Goal: Information Seeking & Learning: Check status

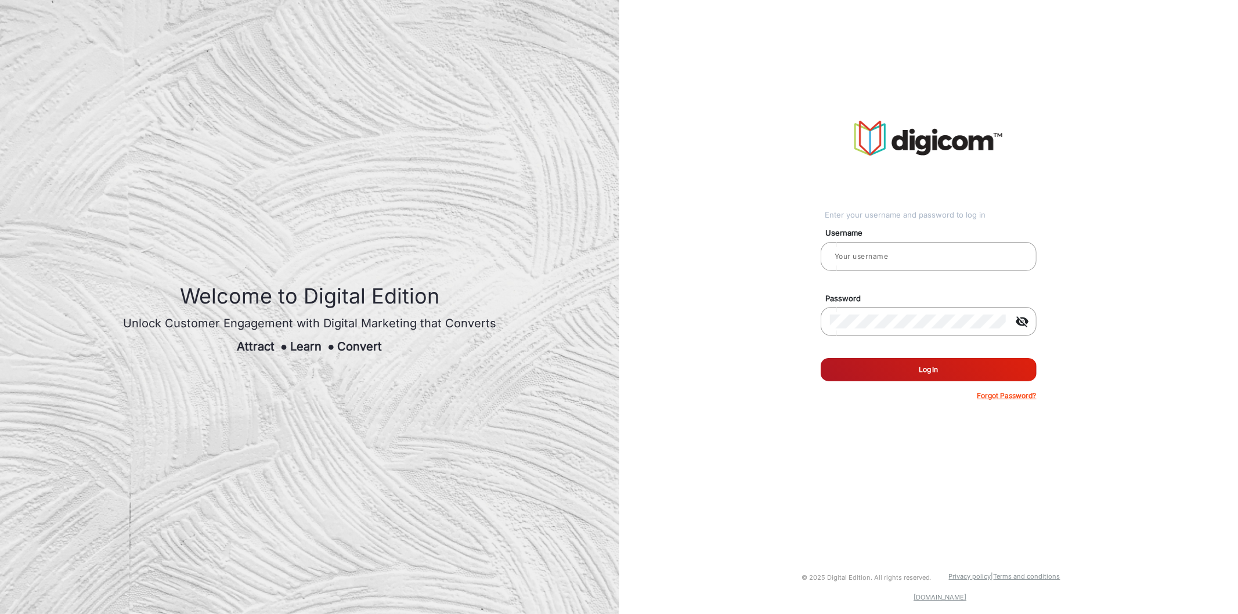
type input "[PERSON_NAME]"
click at [871, 363] on button "Log In" at bounding box center [929, 369] width 216 height 23
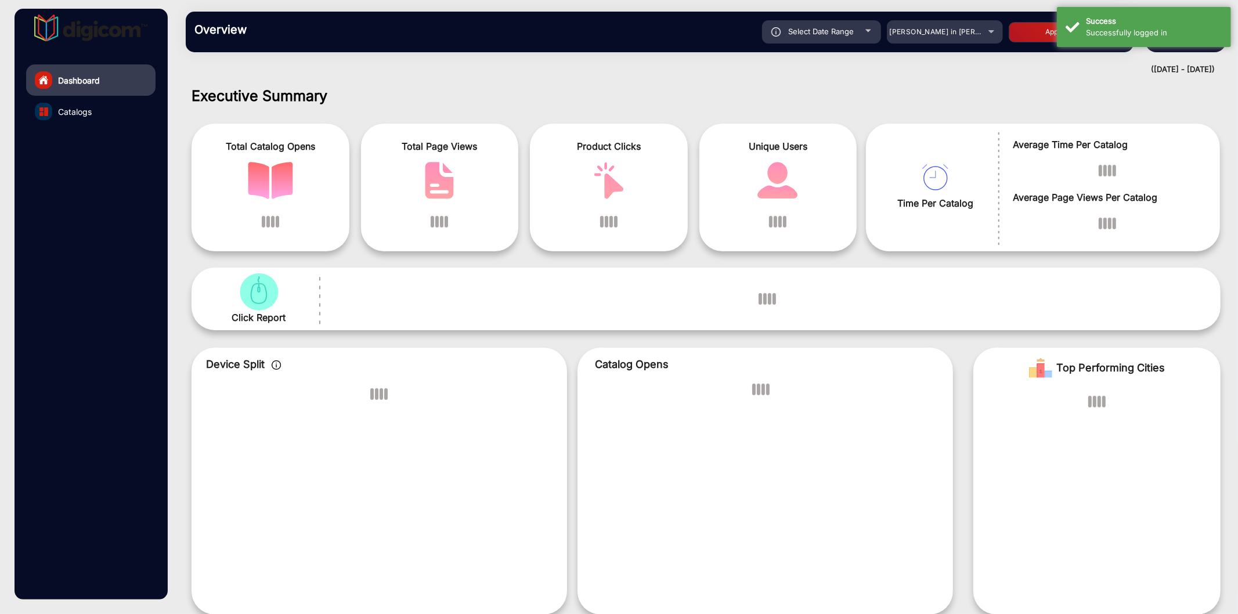
scroll to position [9, 0]
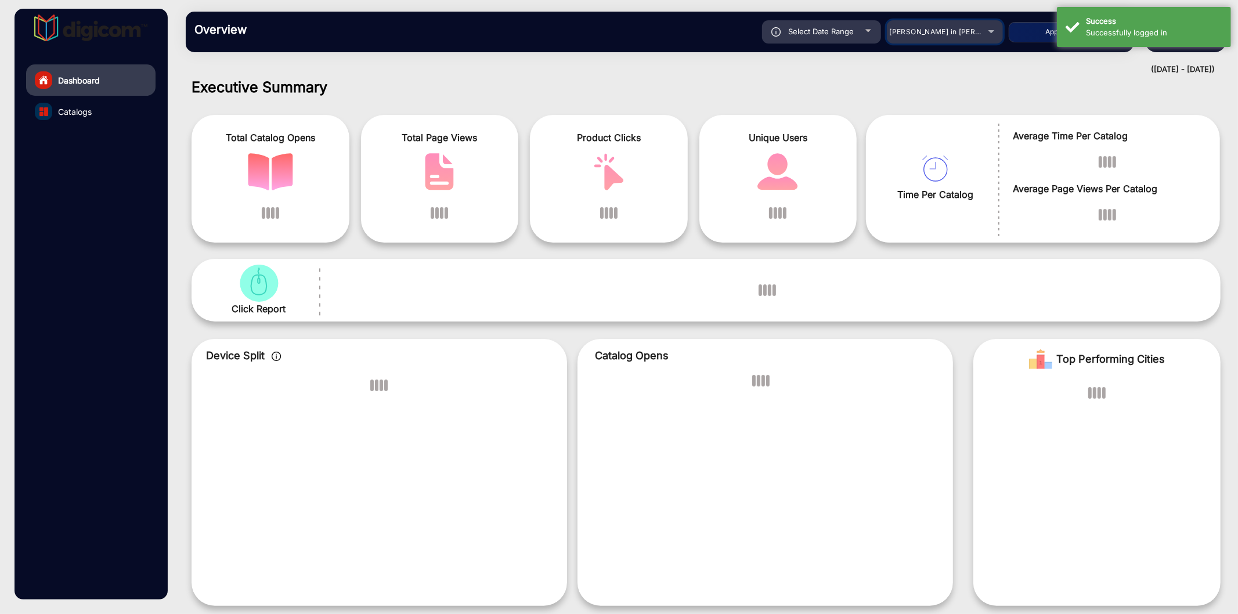
click at [925, 33] on span "[PERSON_NAME] in [PERSON_NAME]" at bounding box center [954, 31] width 128 height 9
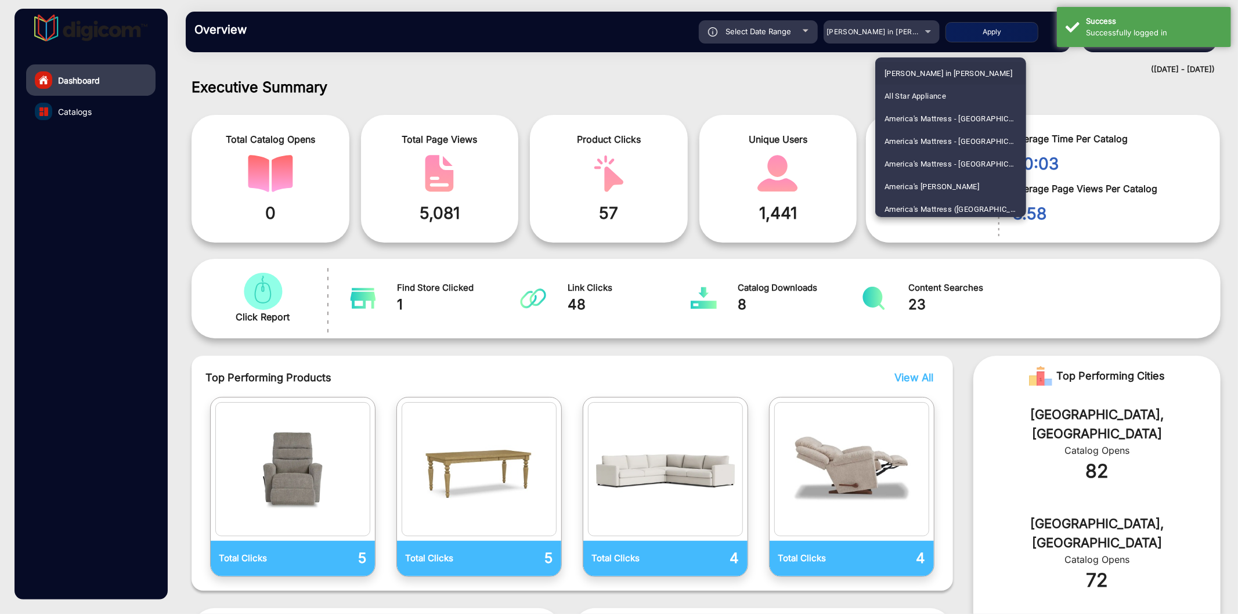
scroll to position [1588, 0]
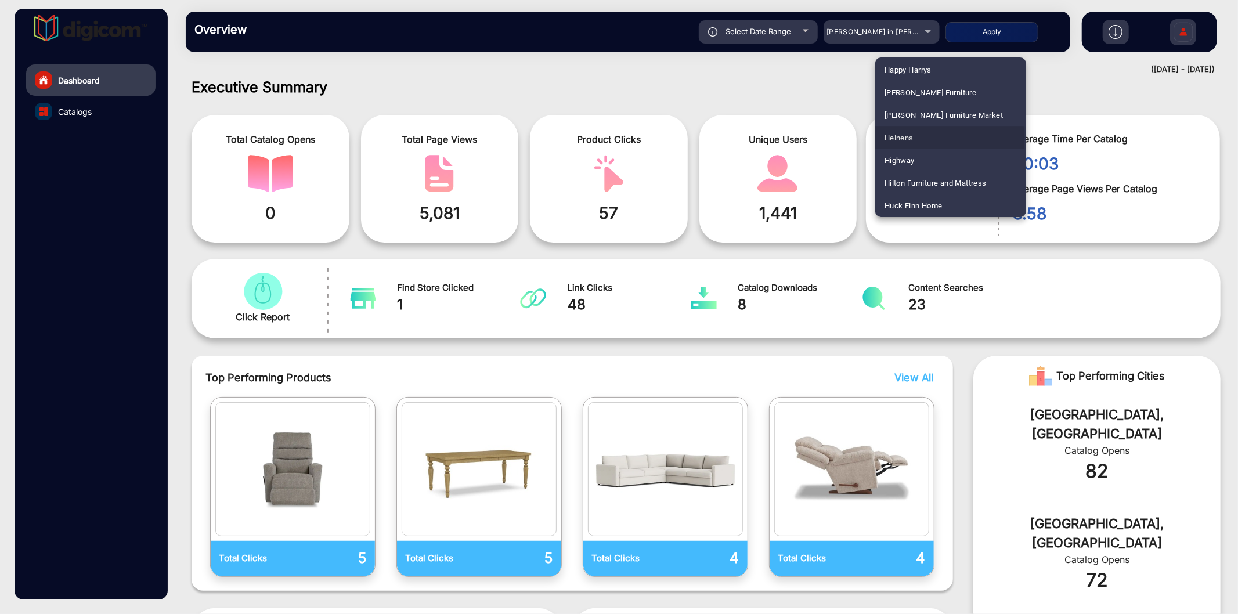
click at [914, 138] on mat-option "Heinens" at bounding box center [951, 138] width 151 height 23
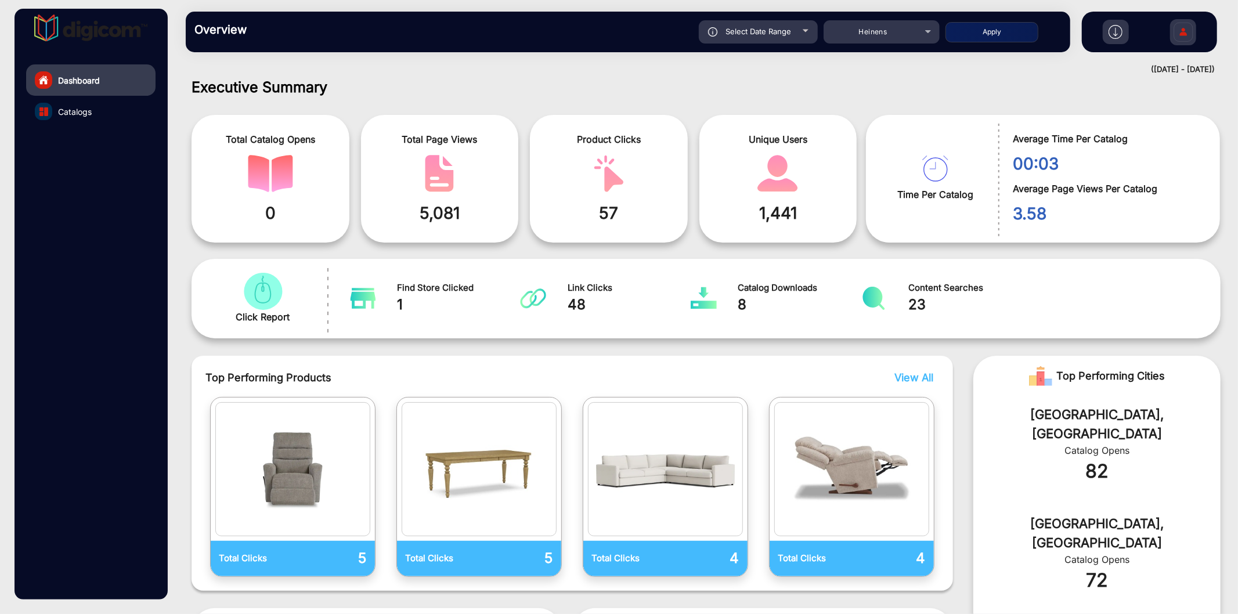
click at [962, 29] on button "Apply" at bounding box center [992, 32] width 93 height 20
type input "[DATE]"
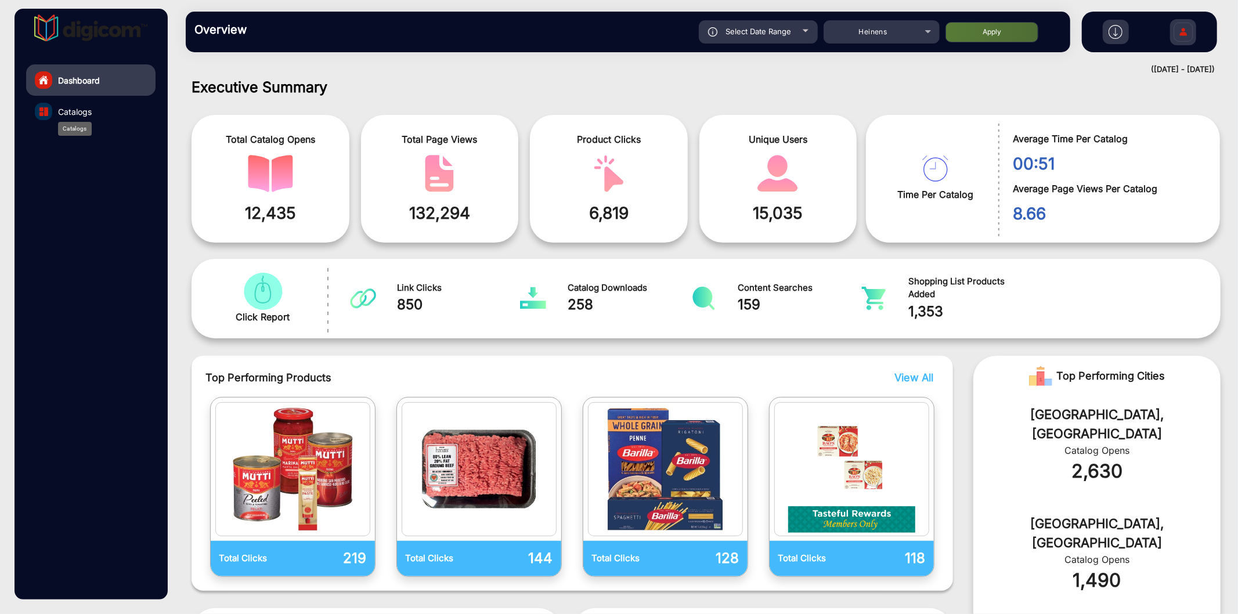
click at [66, 109] on span "Catalogs" at bounding box center [75, 112] width 34 height 12
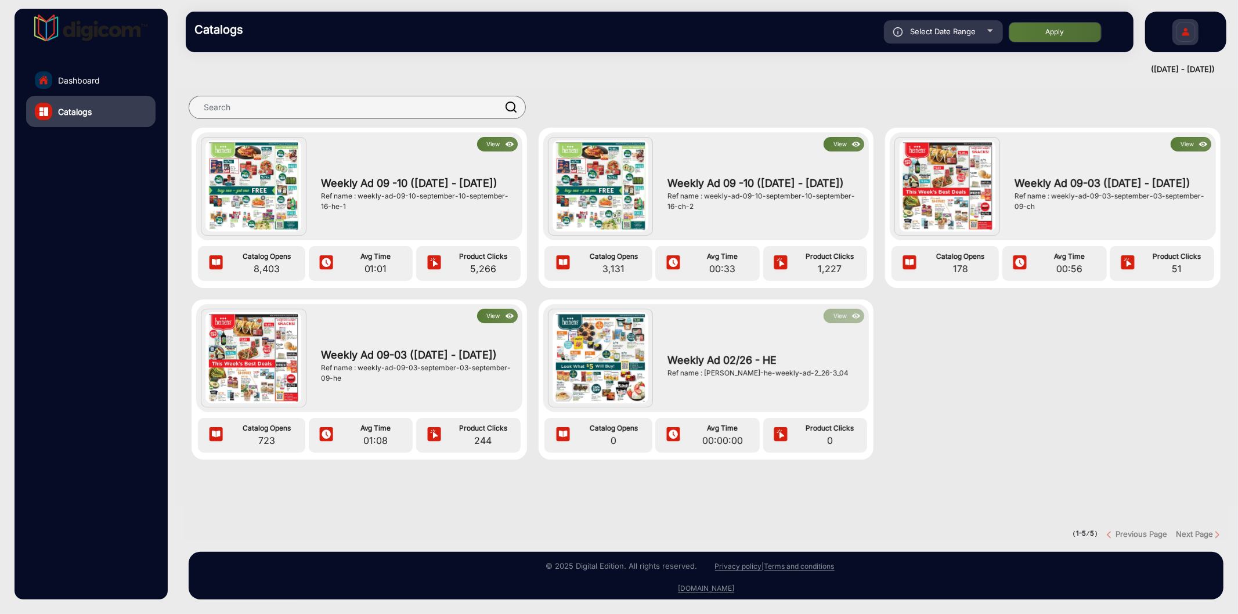
drag, startPoint x: 1108, startPoint y: 73, endPoint x: 1214, endPoint y: 73, distance: 106.2
click at [1214, 73] on div "([DATE] - [DATE])" at bounding box center [694, 70] width 1041 height 12
click at [1118, 82] on div "View Weekly Ad 09 -10 ([DATE] - [DATE]) Ref name : weekly-ad-09-10-september-10…" at bounding box center [706, 346] width 1064 height 536
click at [929, 29] on span "Select Date Range" at bounding box center [944, 31] width 66 height 9
type input "[DATE]"
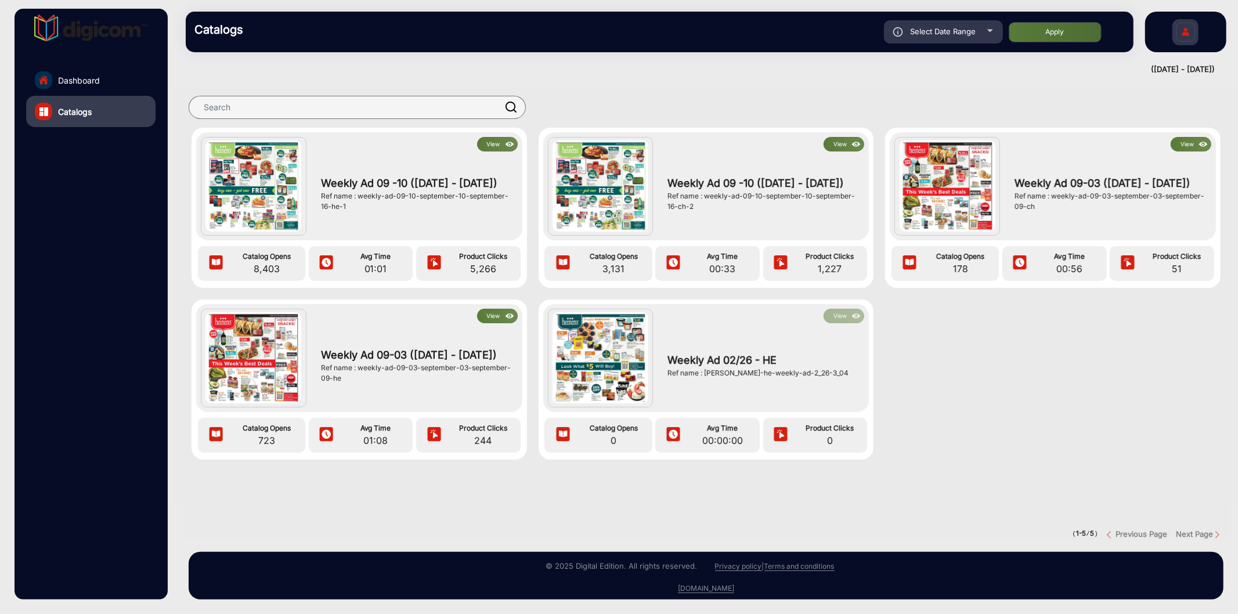
type input "[DATE]"
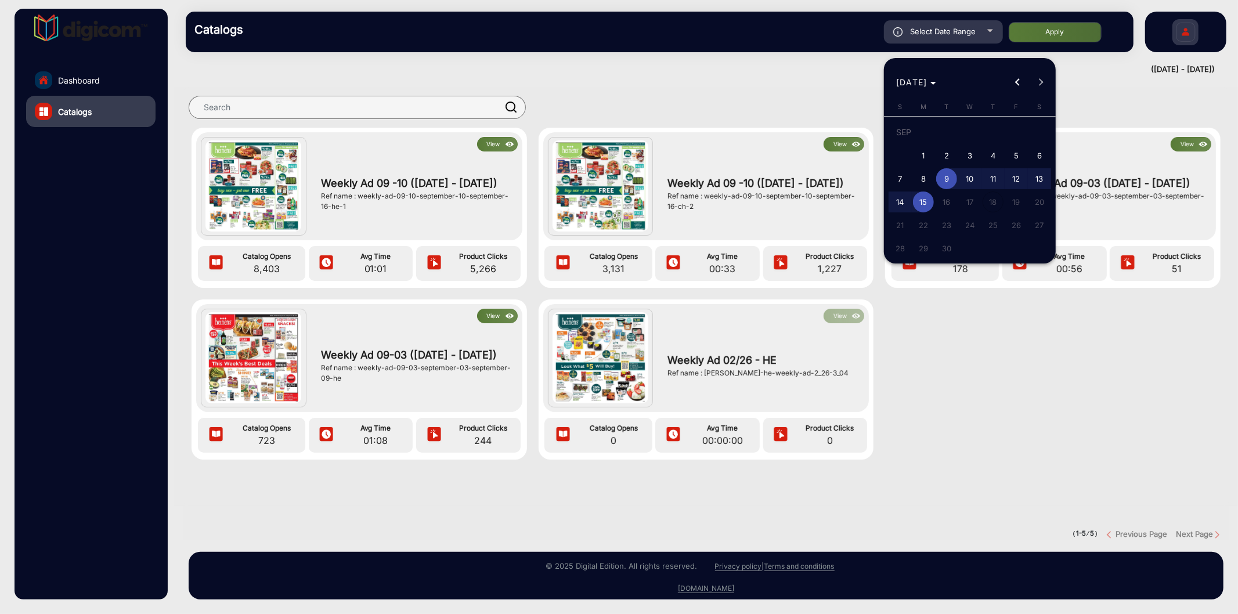
click at [926, 151] on span "1" at bounding box center [923, 155] width 21 height 21
type input "[DATE]"
click at [1043, 177] on span "13" at bounding box center [1039, 178] width 21 height 21
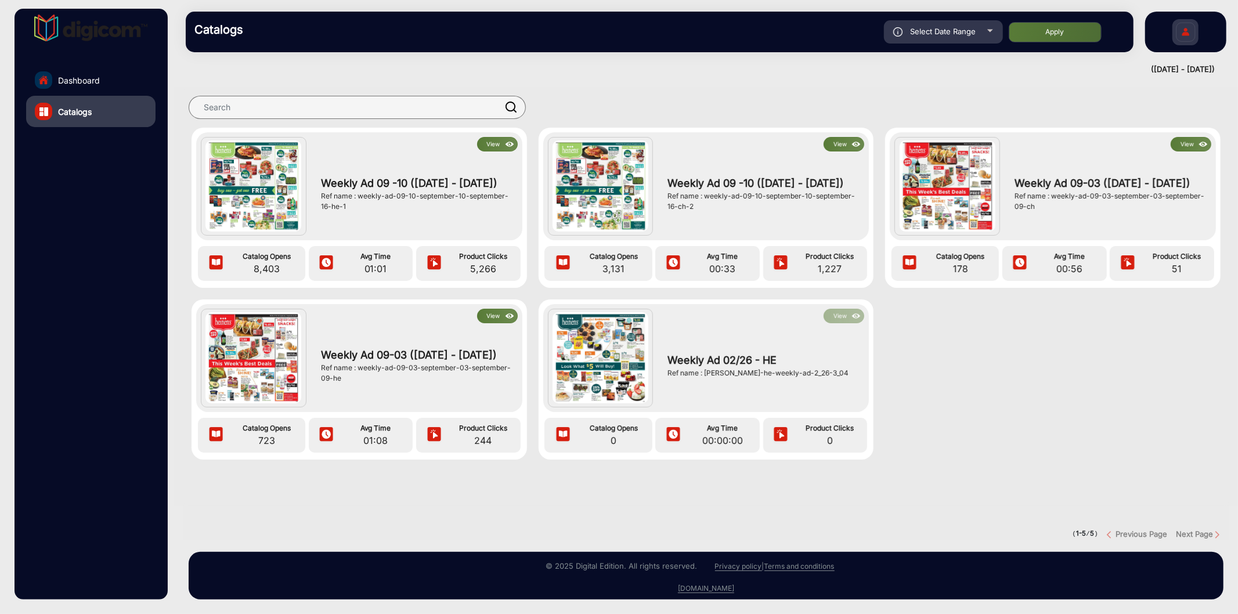
type input "[DATE]"
click at [1061, 38] on button "Apply" at bounding box center [1055, 32] width 93 height 20
type input "[DATE]"
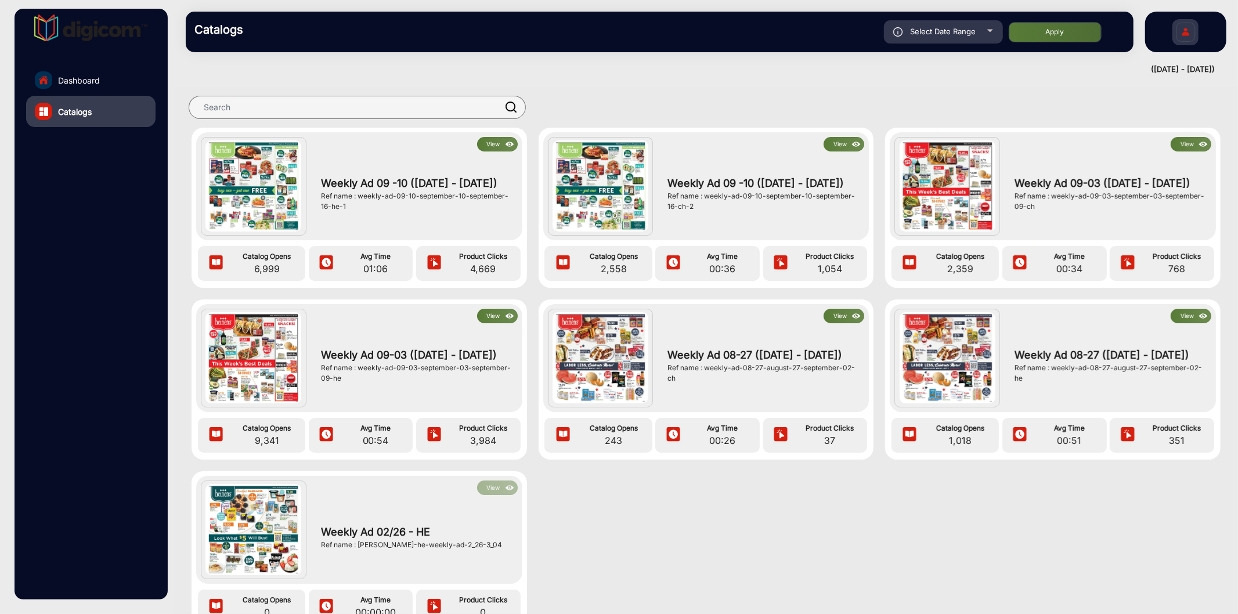
click at [85, 70] on link "Dashboard" at bounding box center [90, 79] width 129 height 31
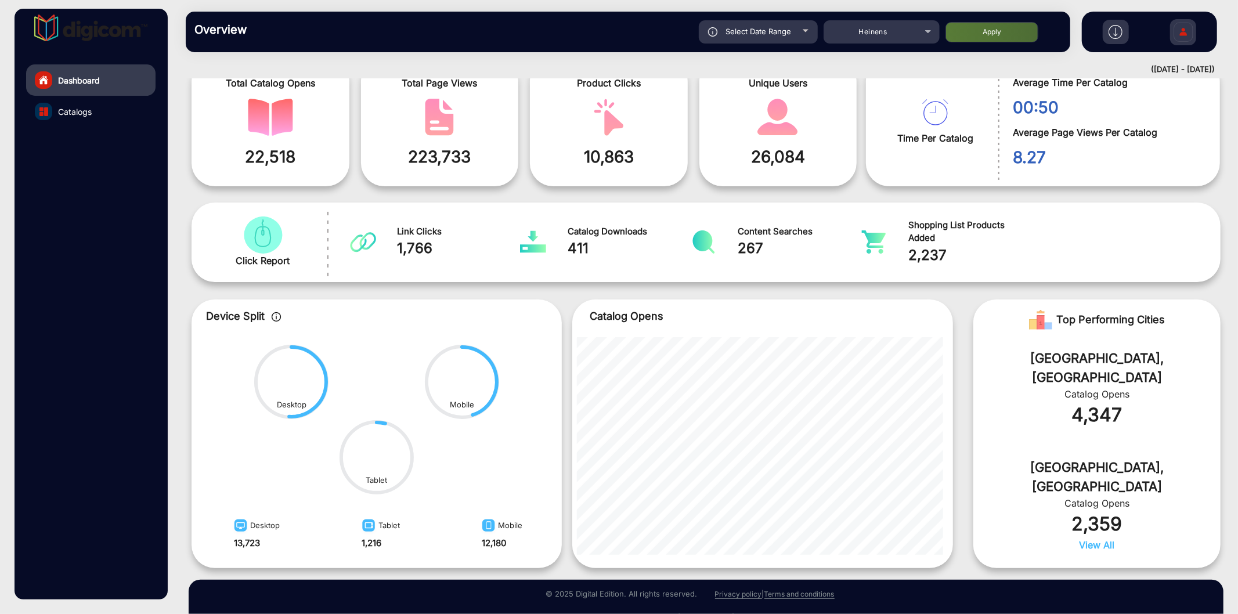
scroll to position [93, 0]
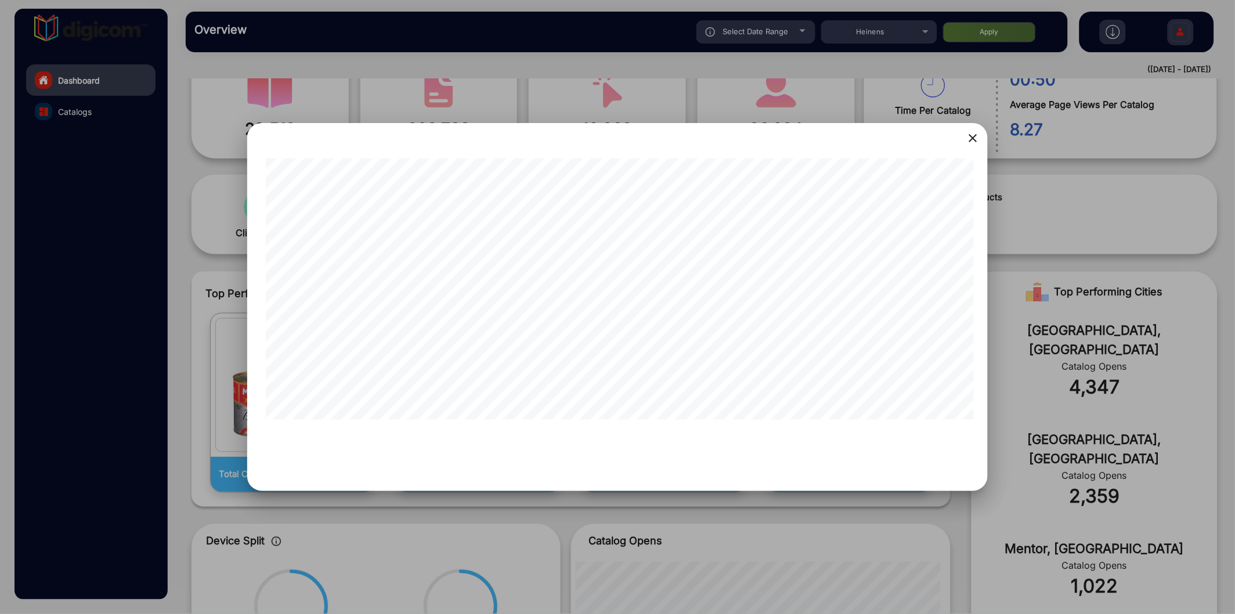
click at [71, 117] on div at bounding box center [617, 307] width 1235 height 614
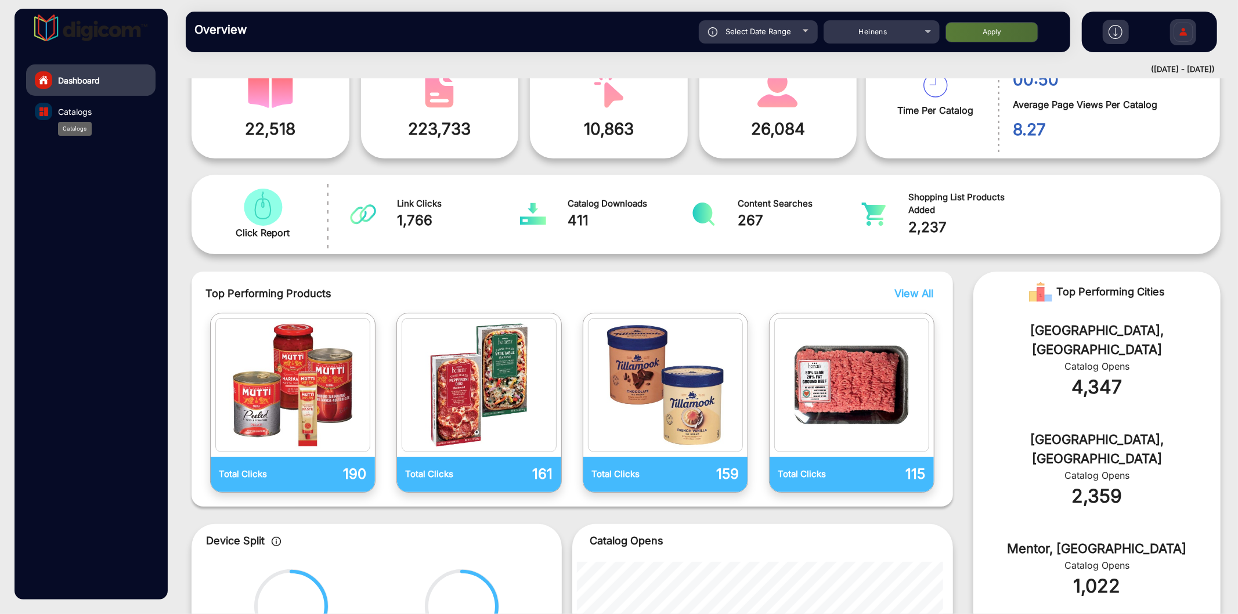
click at [71, 117] on span "Catalogs" at bounding box center [75, 112] width 34 height 12
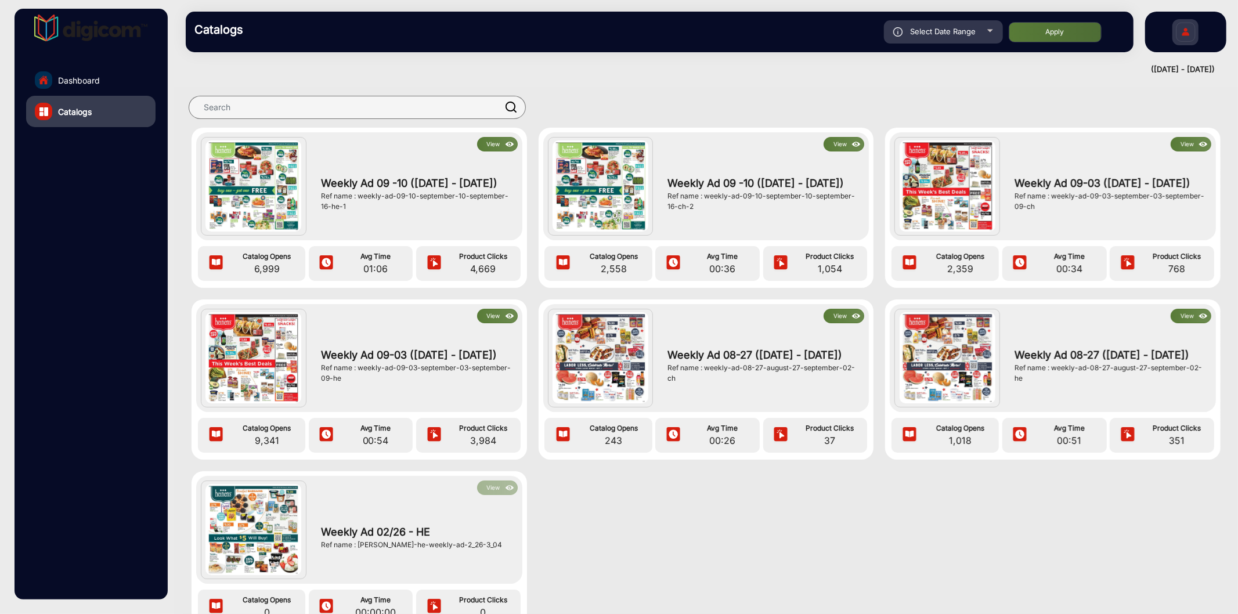
click at [493, 318] on button "View" at bounding box center [497, 316] width 41 height 15
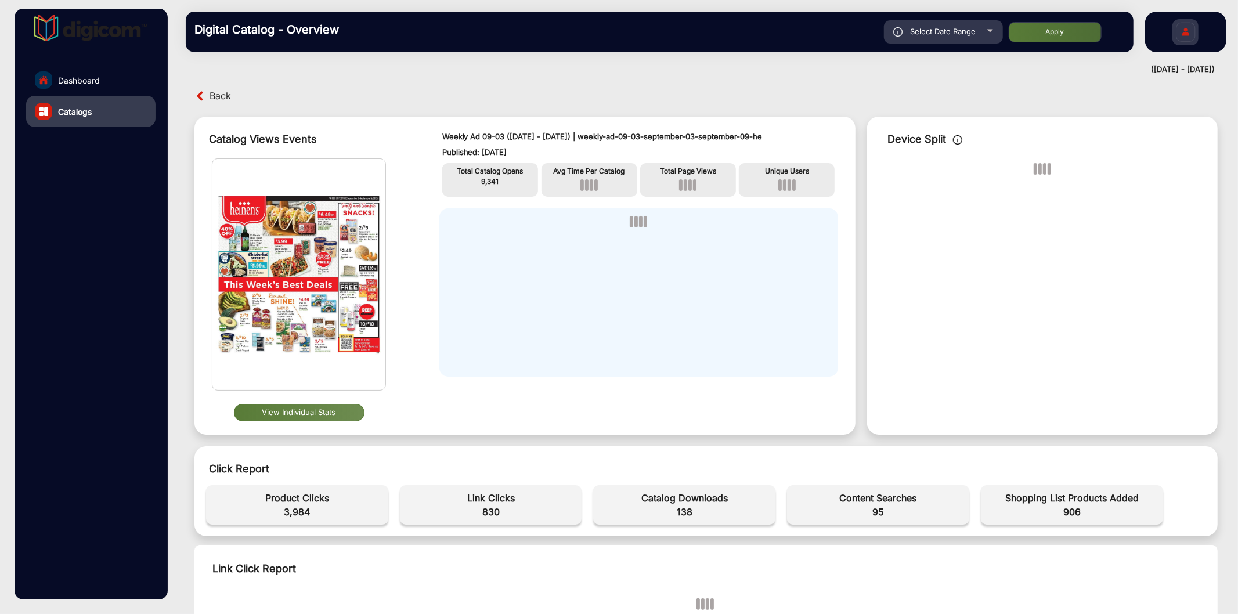
scroll to position [172, 0]
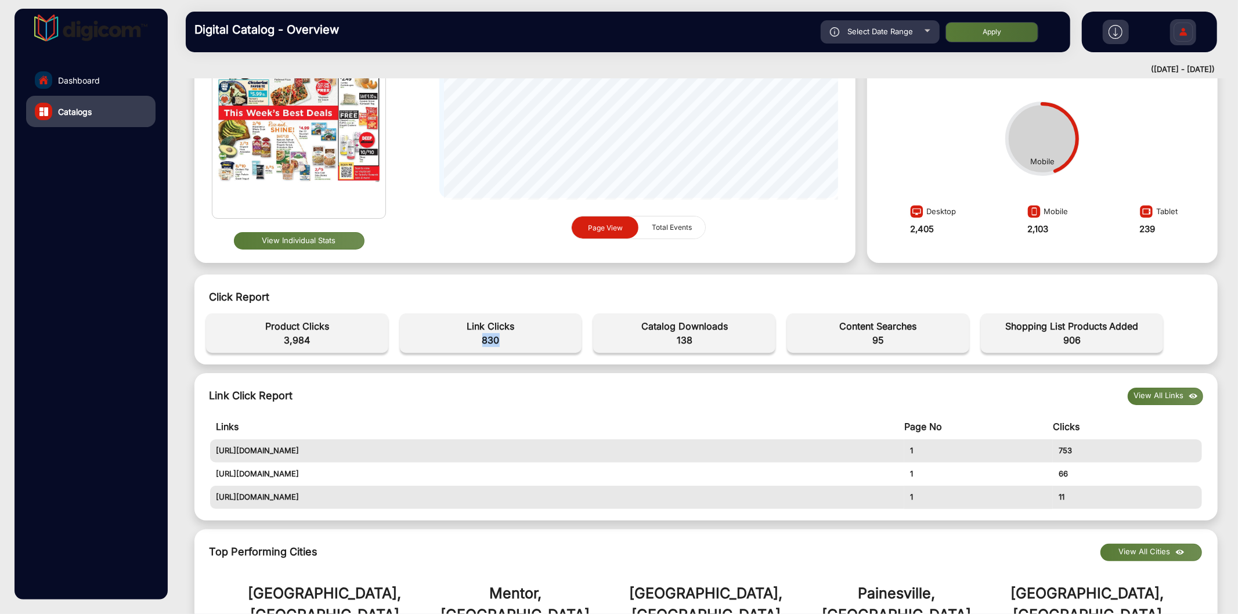
drag, startPoint x: 521, startPoint y: 344, endPoint x: 478, endPoint y: 344, distance: 43.0
click at [478, 344] on span "830" at bounding box center [491, 340] width 171 height 14
click at [535, 358] on div "Click Report Total Catalog opens 00 Overall Sessions 00 Avg Page Views Per Cata…" at bounding box center [706, 320] width 1024 height 90
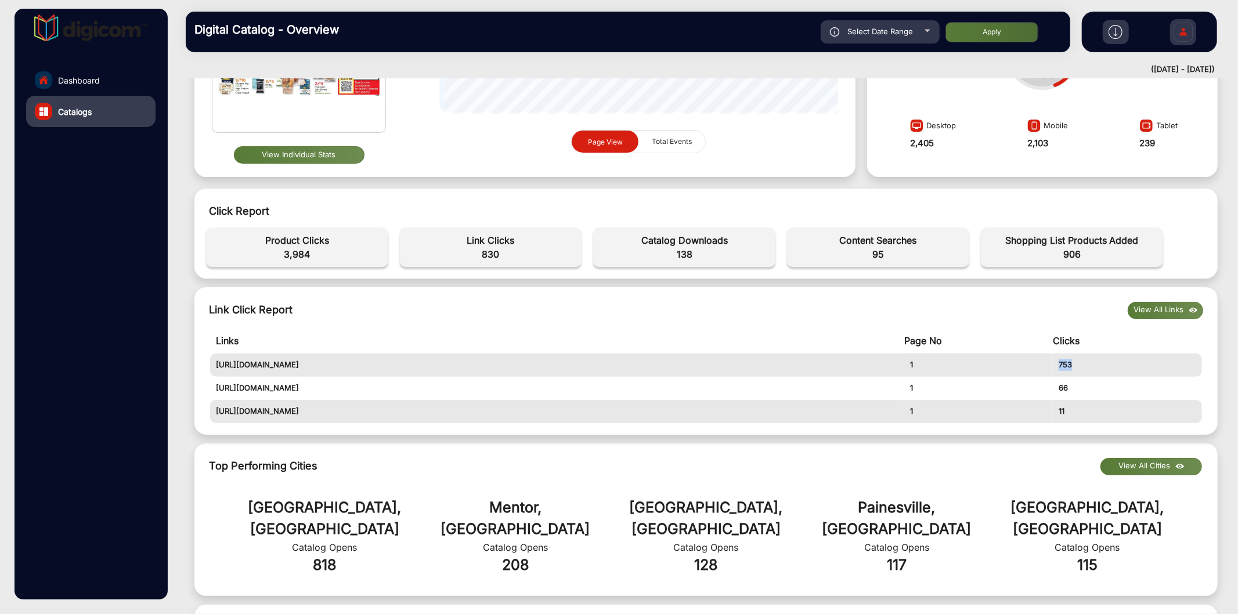
drag, startPoint x: 1071, startPoint y: 366, endPoint x: 1056, endPoint y: 363, distance: 15.8
click at [1056, 363] on td "753" at bounding box center [1127, 365] width 149 height 23
click at [1028, 372] on td "1" at bounding box center [979, 365] width 149 height 23
drag, startPoint x: 1062, startPoint y: 408, endPoint x: 1043, endPoint y: 361, distance: 51.3
click at [1043, 361] on table "Links Page No Clicks [URL][DOMAIN_NAME] 1 753 [URL][DOMAIN_NAME] 1 66 [URL][DOM…" at bounding box center [706, 375] width 992 height 95
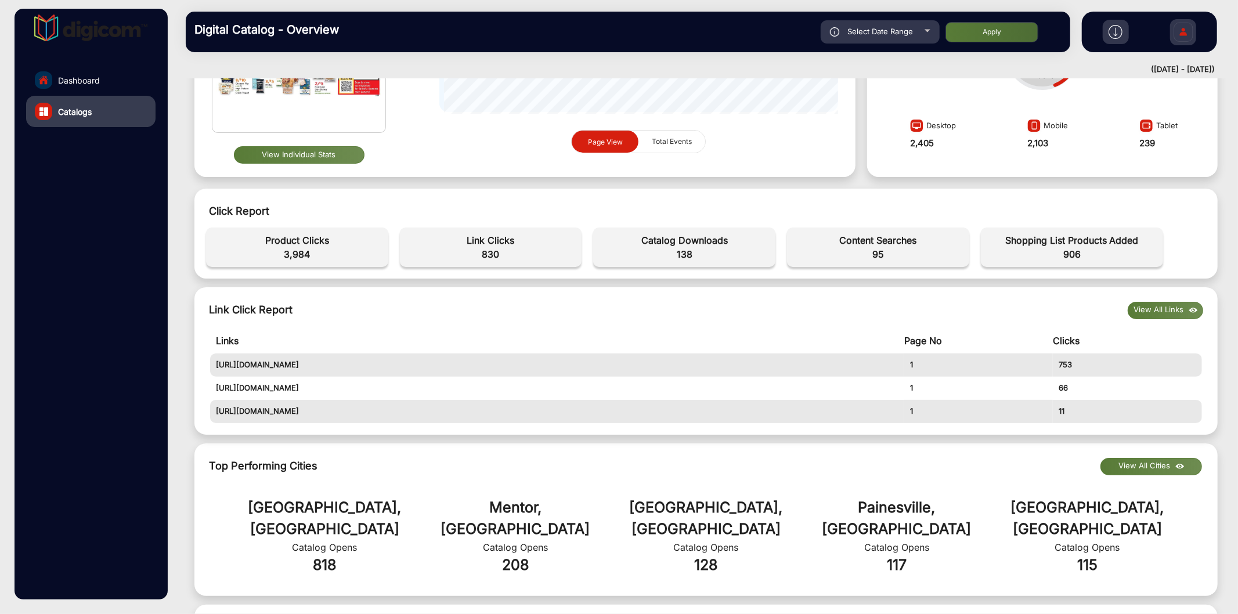
click at [992, 312] on div "Link Click Report View All Links" at bounding box center [706, 310] width 995 height 17
drag, startPoint x: 1073, startPoint y: 413, endPoint x: 1046, endPoint y: 366, distance: 54.4
click at [1047, 368] on table "Links Page No Clicks [URL][DOMAIN_NAME] 1 753 [URL][DOMAIN_NAME] 1 66 [URL][DOM…" at bounding box center [706, 375] width 992 height 95
click at [968, 292] on div "Link Click Report View All Links Links Page No Clicks [URL][DOMAIN_NAME] 1 753 …" at bounding box center [706, 360] width 1024 height 147
click at [306, 157] on button "View Individual Stats" at bounding box center [299, 154] width 131 height 17
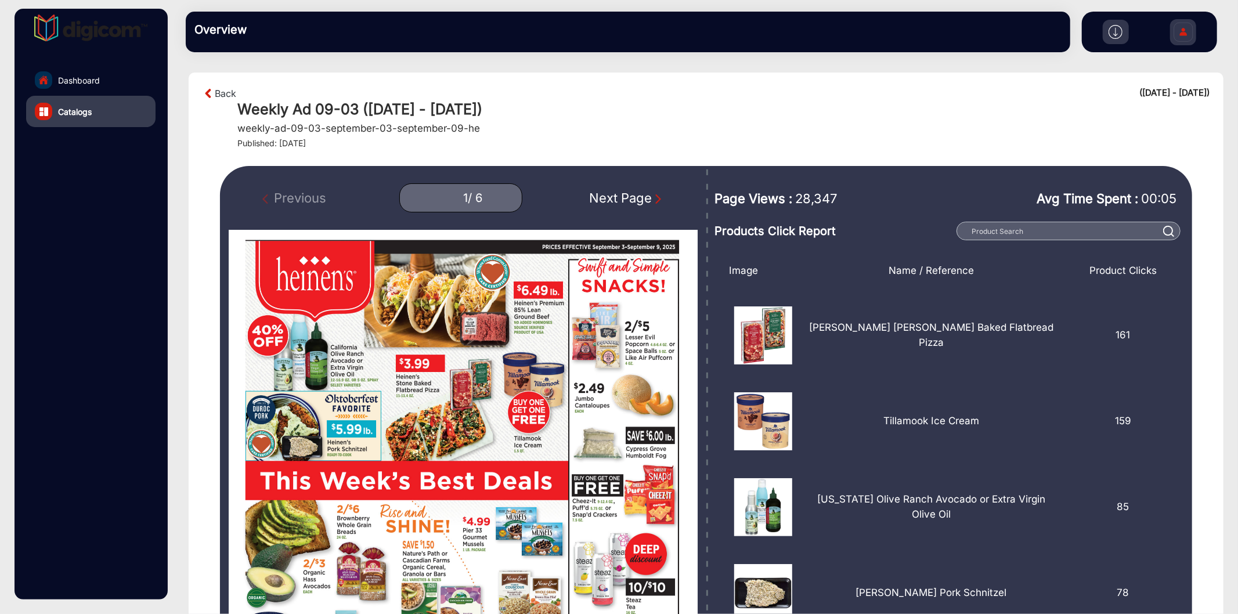
click at [614, 192] on div "Next Page" at bounding box center [627, 198] width 74 height 19
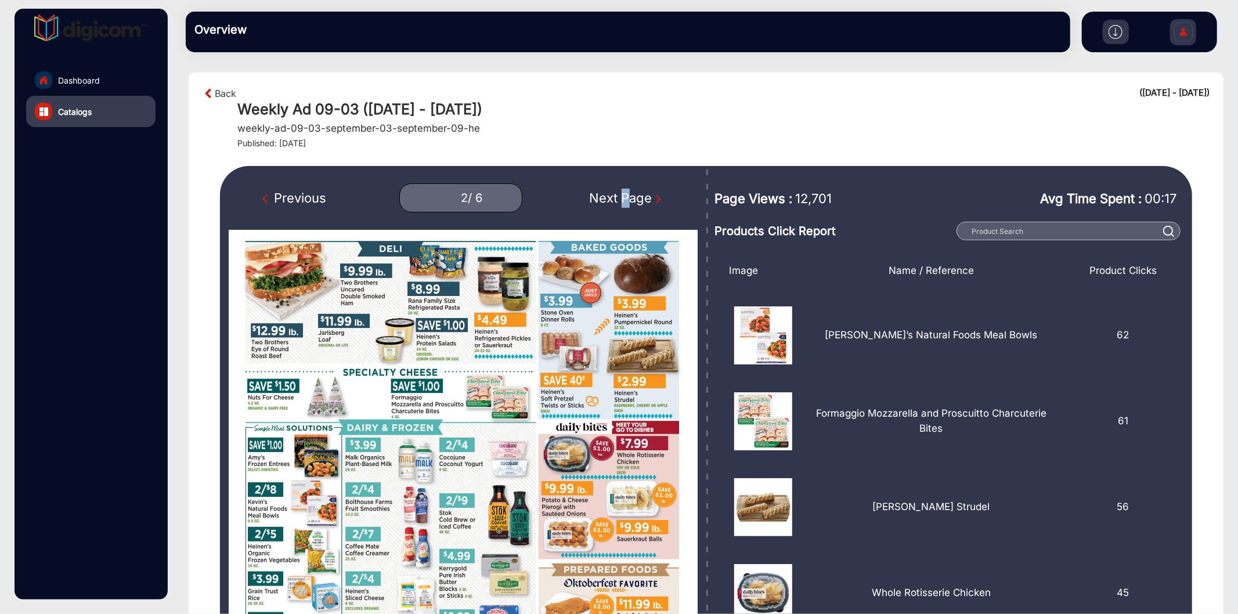
click at [614, 192] on div "Next Page" at bounding box center [627, 198] width 74 height 19
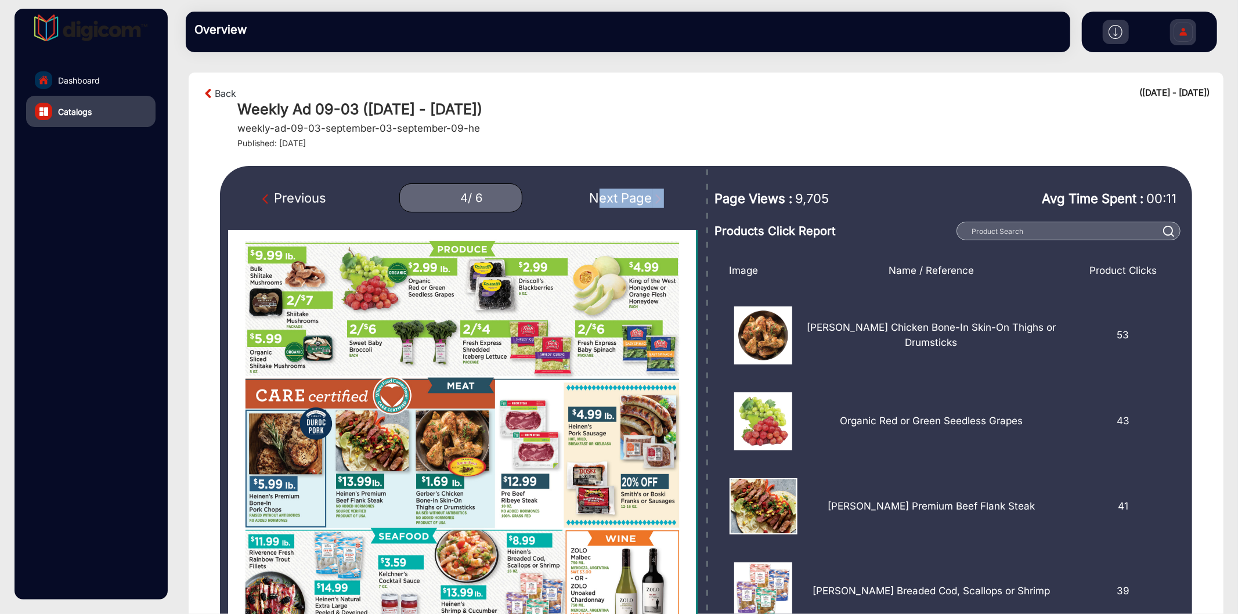
click at [614, 192] on div "Next Page" at bounding box center [627, 198] width 74 height 19
type input "6"
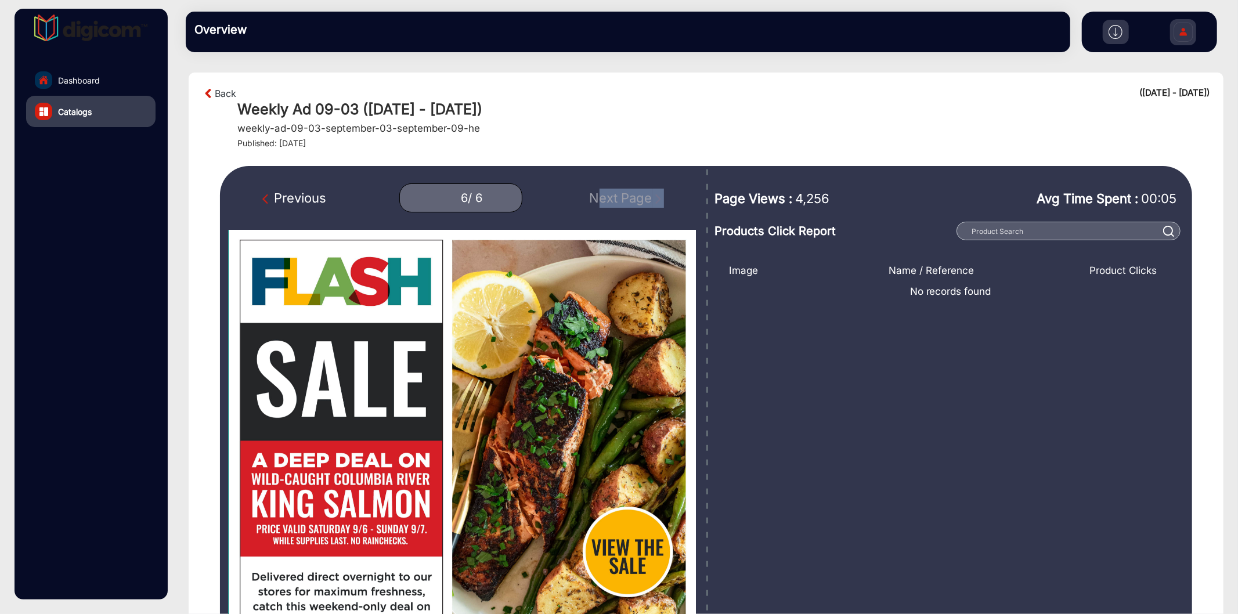
click at [614, 192] on div "Previous 6 / 6 Next Page" at bounding box center [463, 197] width 469 height 29
drag, startPoint x: 466, startPoint y: 129, endPoint x: 456, endPoint y: 129, distance: 10.5
click at [456, 129] on div "Weekly Ad 09-03 ([DATE] - [DATE]) weekly-ad-09-03-september-03-september-09-he …" at bounding box center [723, 124] width 972 height 48
click at [511, 131] on div "Weekly Ad 09-03 ([DATE] - [DATE]) weekly-ad-09-03-september-03-september-09-he …" at bounding box center [723, 124] width 972 height 48
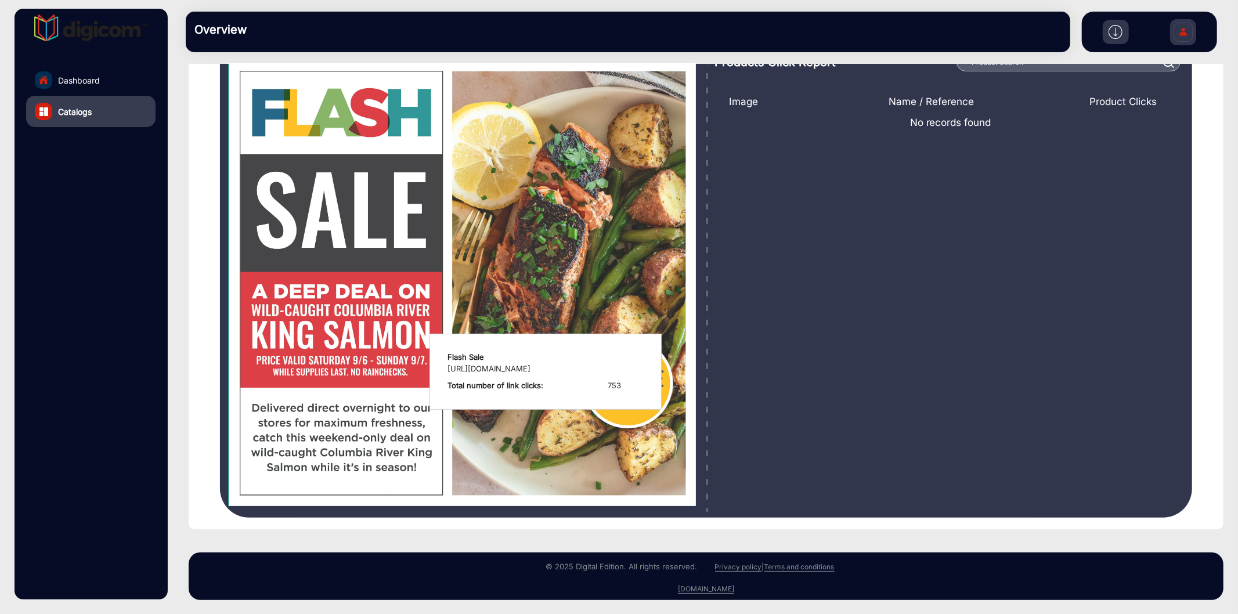
scroll to position [73, 0]
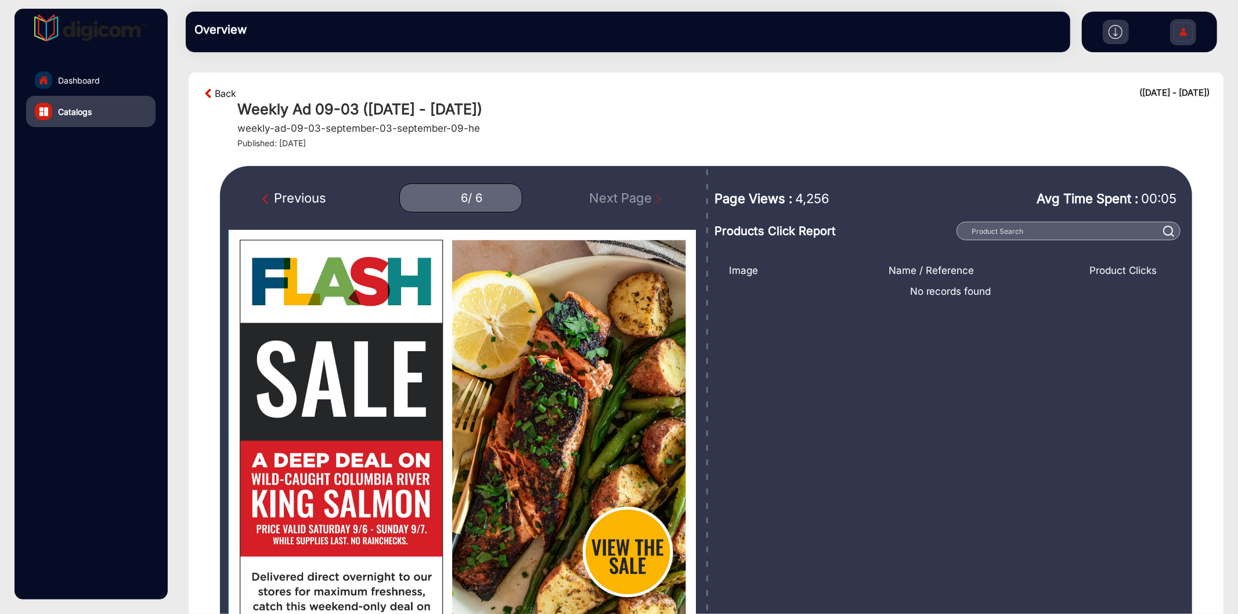
click at [224, 99] on link "Back" at bounding box center [225, 94] width 21 height 14
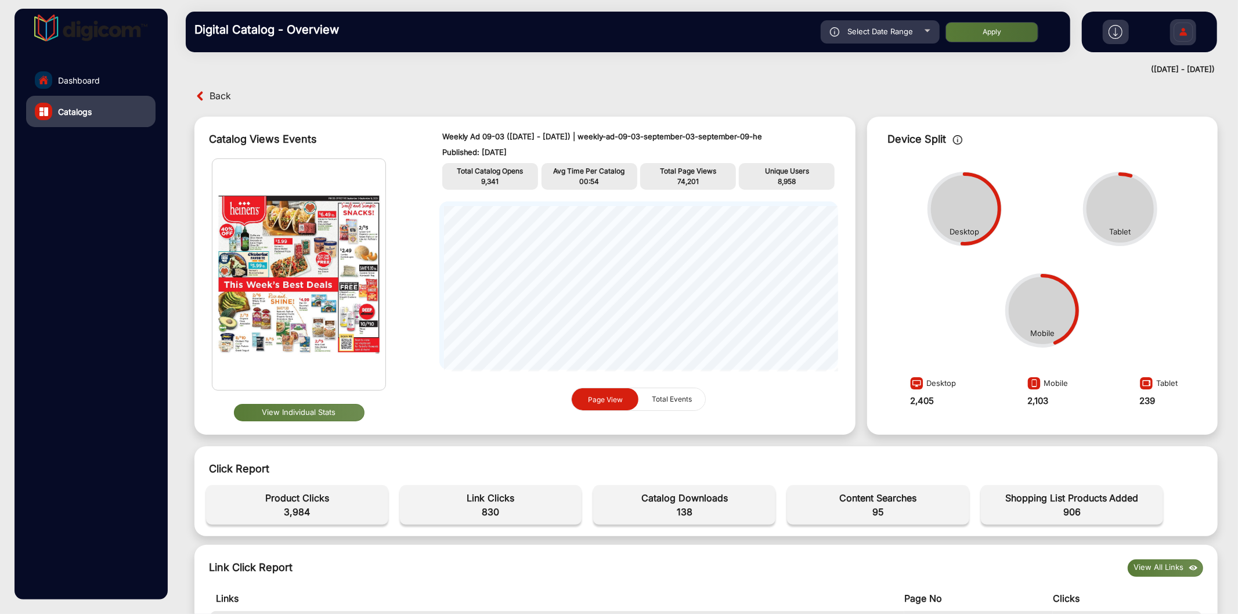
click at [224, 99] on span "Back" at bounding box center [220, 96] width 21 height 18
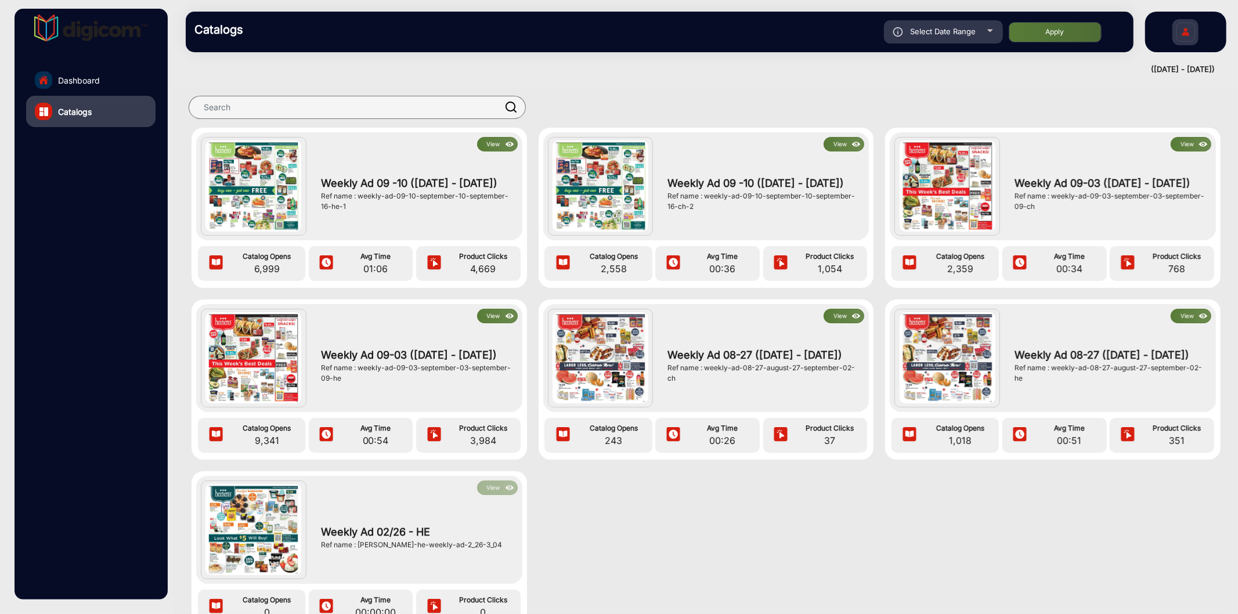
click at [1182, 146] on button "View" at bounding box center [1191, 144] width 41 height 15
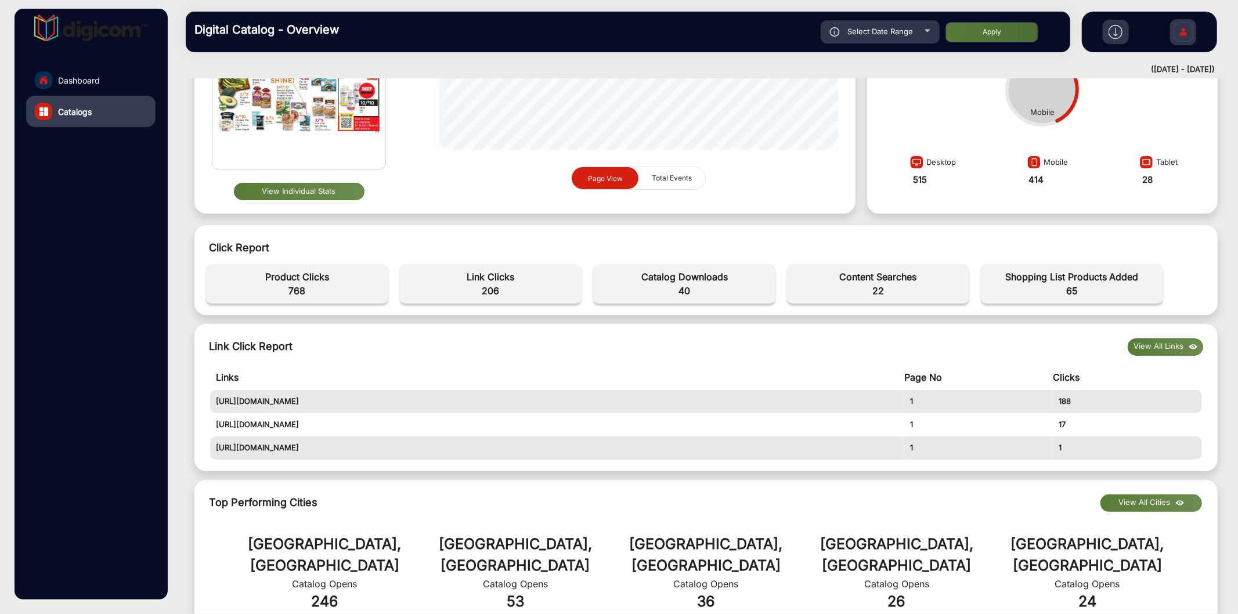
scroll to position [258, 0]
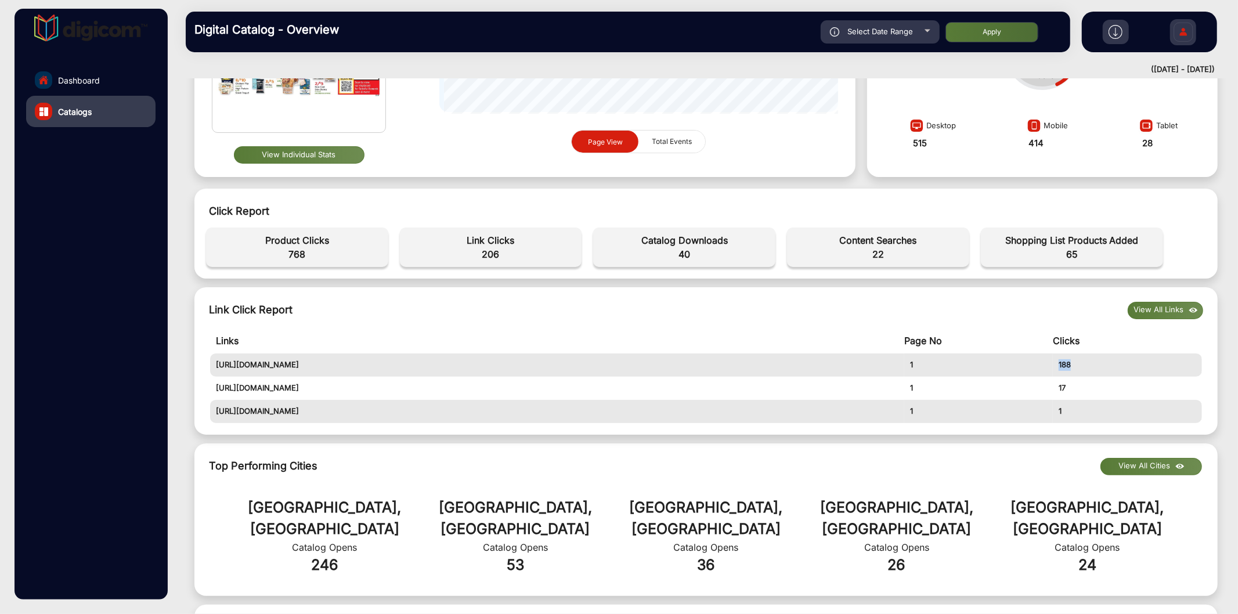
drag, startPoint x: 1072, startPoint y: 368, endPoint x: 1058, endPoint y: 365, distance: 14.2
click at [1058, 365] on td "188" at bounding box center [1127, 365] width 149 height 23
click at [966, 345] on td "Page No" at bounding box center [979, 341] width 149 height 26
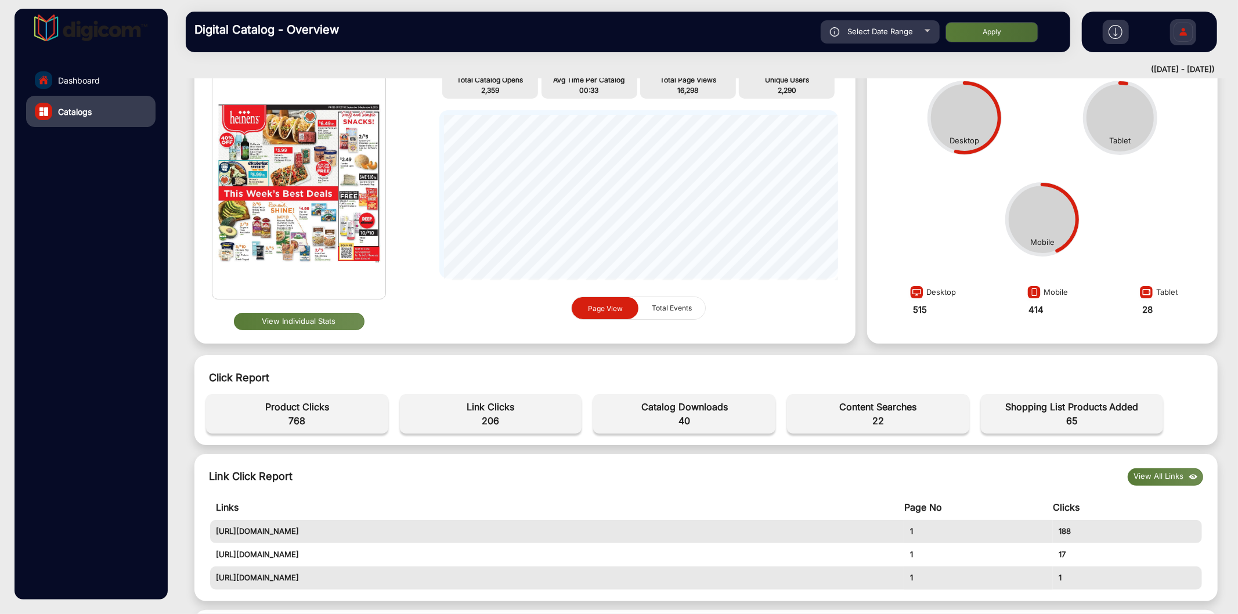
scroll to position [85, 0]
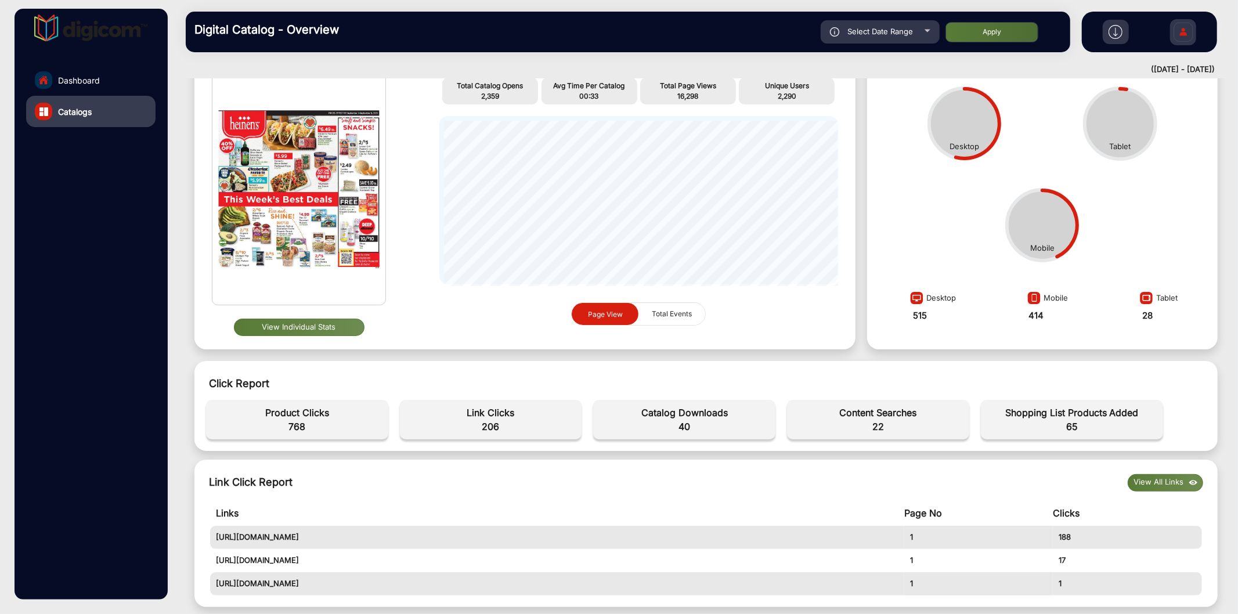
click at [322, 326] on button "View Individual Stats" at bounding box center [299, 327] width 131 height 17
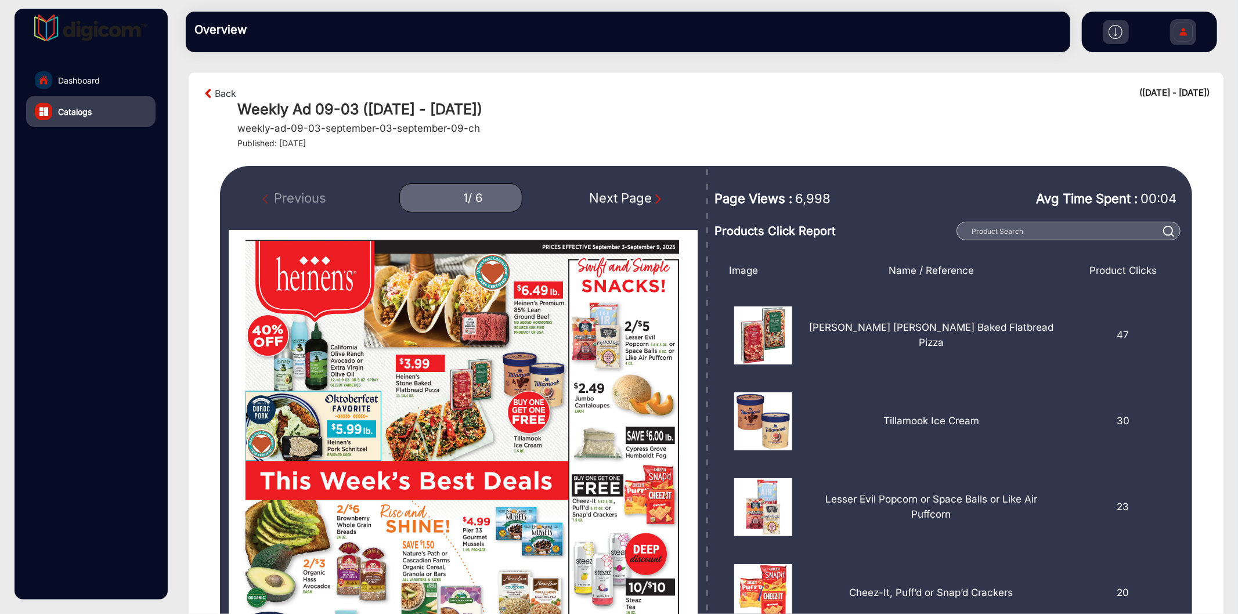
click at [618, 200] on div "Next Page" at bounding box center [627, 198] width 74 height 19
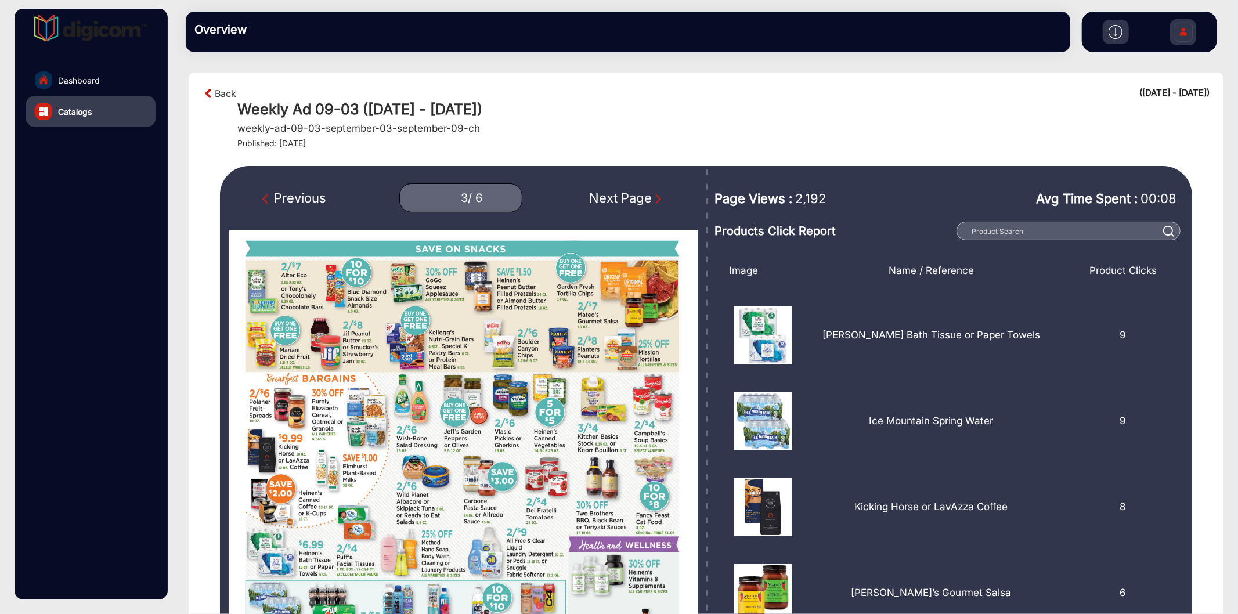
click at [618, 200] on div "Next Page" at bounding box center [627, 198] width 74 height 19
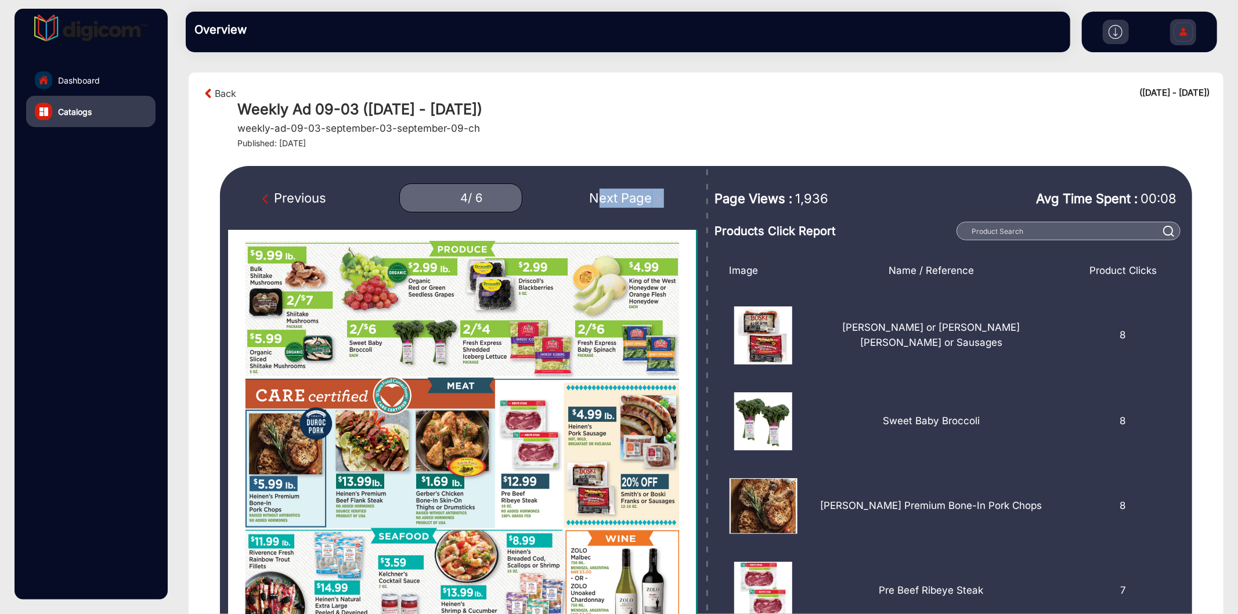
click at [618, 200] on div "Next Page" at bounding box center [627, 198] width 74 height 19
type input "6"
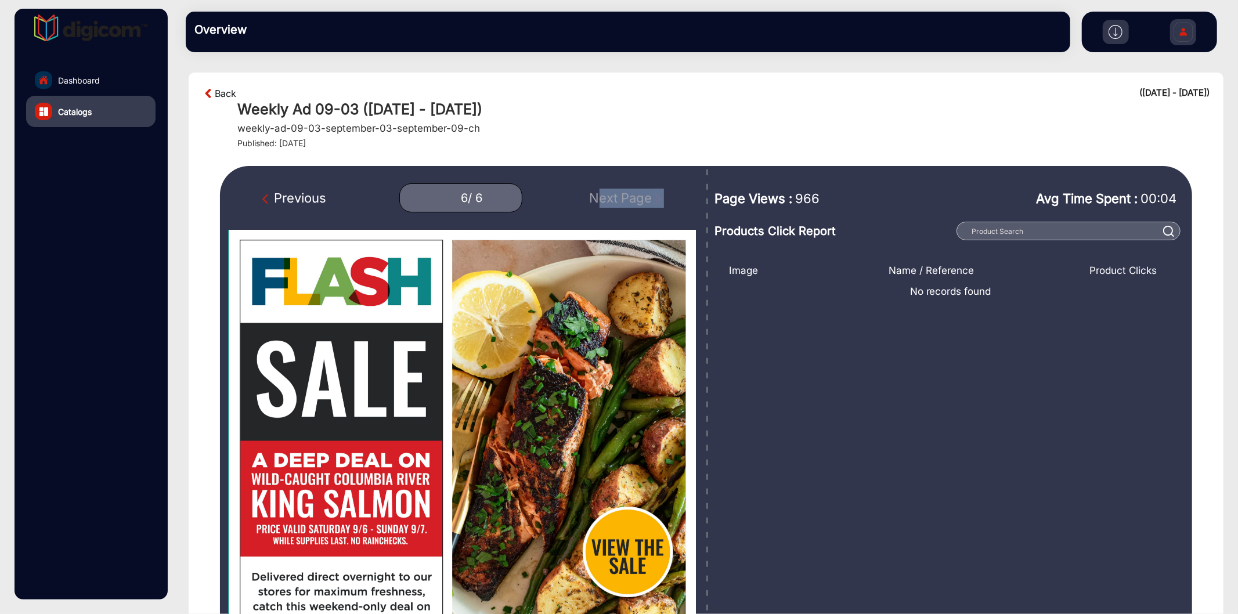
click at [221, 89] on link "Back" at bounding box center [225, 94] width 21 height 14
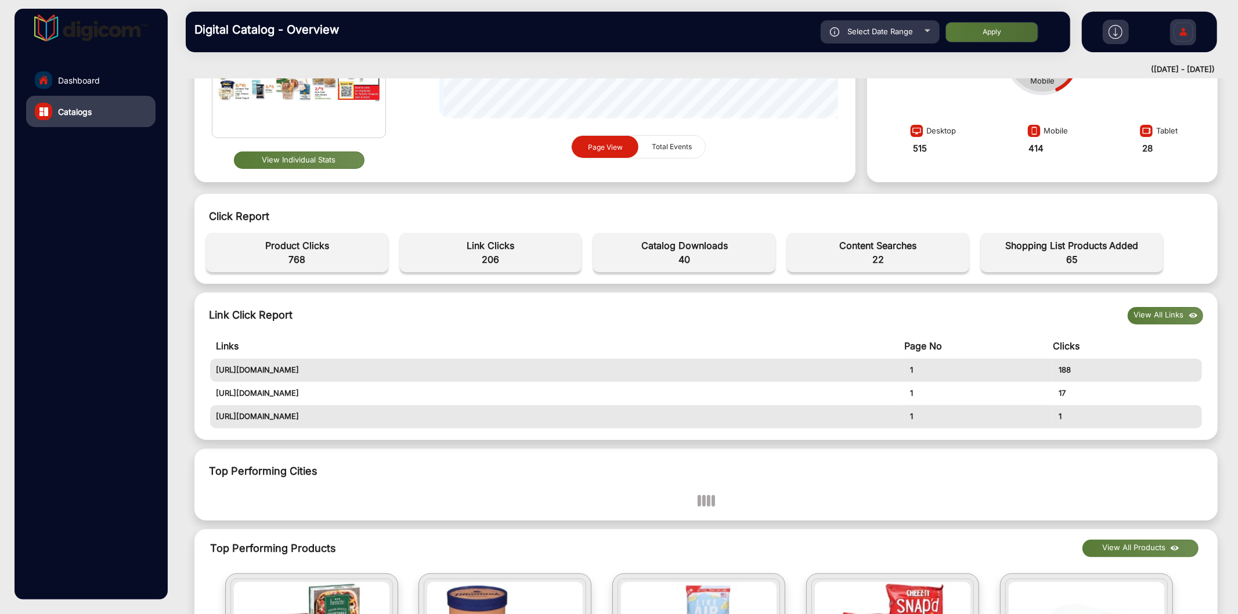
scroll to position [258, 0]
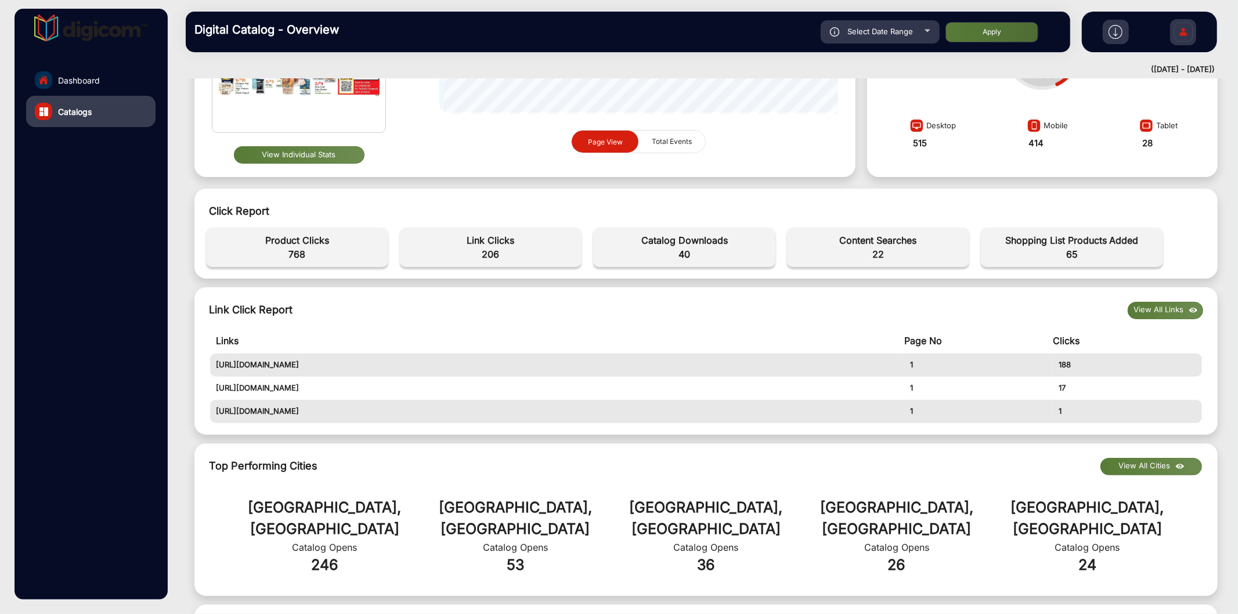
drag, startPoint x: 372, startPoint y: 359, endPoint x: 211, endPoint y: 362, distance: 160.9
click at [211, 362] on td "[URL][DOMAIN_NAME]" at bounding box center [557, 365] width 694 height 23
copy td "[URL][DOMAIN_NAME]"
